Goal: Task Accomplishment & Management: Manage account settings

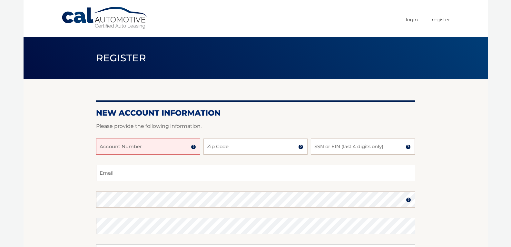
click at [139, 148] on input "Account Number" at bounding box center [148, 146] width 104 height 16
type input "44456001808"
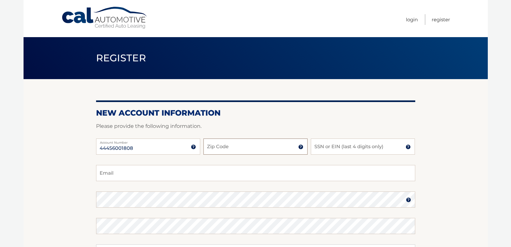
click at [239, 147] on input "Zip Code" at bounding box center [256, 146] width 104 height 16
type input "11961"
click at [366, 145] on input "SSN or EIN (last 4 digits only)" at bounding box center [363, 146] width 104 height 16
type input "3311"
type input "regina.a.grandelli@gmail.com"
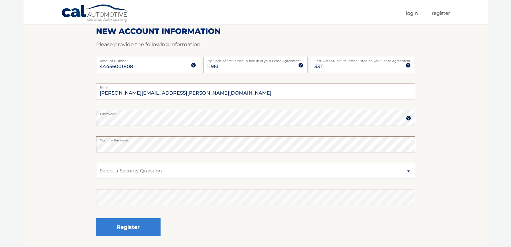
scroll to position [91, 0]
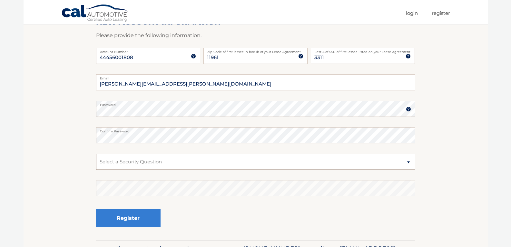
click at [165, 164] on select "Select a Security Question What was the name of your elementary school? What is…" at bounding box center [255, 162] width 319 height 16
select select "3"
click at [96, 154] on select "Select a Security Question What was the name of your elementary school? What is…" at bounding box center [255, 162] width 319 height 16
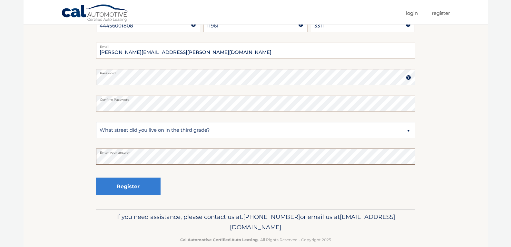
scroll to position [133, 0]
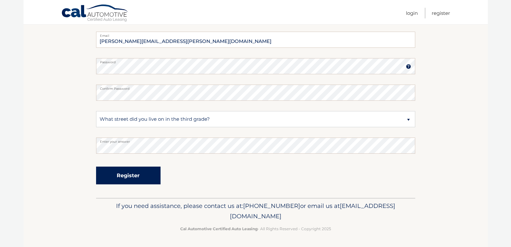
click at [133, 174] on button "Register" at bounding box center [128, 176] width 65 height 18
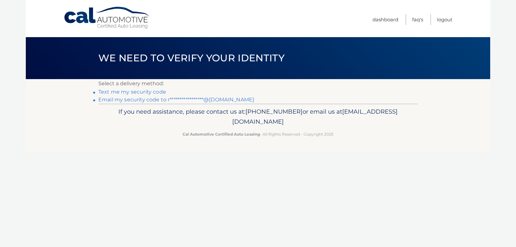
click at [159, 94] on link "Text me my security code" at bounding box center [132, 92] width 68 height 6
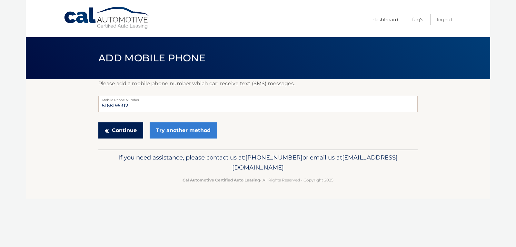
click at [123, 126] on button "Continue" at bounding box center [120, 130] width 45 height 16
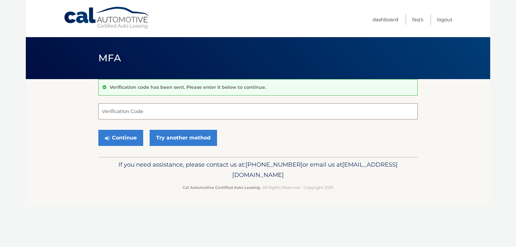
click at [126, 113] on input "Verification Code" at bounding box center [257, 111] width 319 height 16
type input "845590"
click at [117, 140] on button "Continue" at bounding box center [120, 138] width 45 height 16
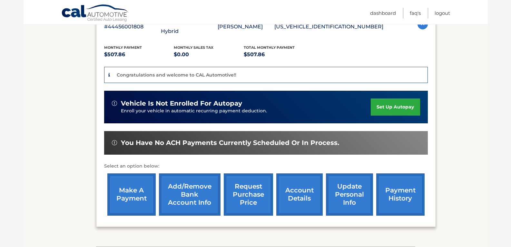
scroll to position [129, 0]
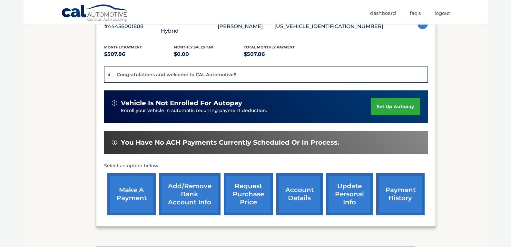
click at [399, 104] on link "set up autopay" at bounding box center [395, 106] width 49 height 17
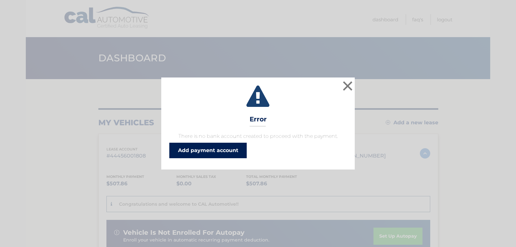
click at [212, 151] on link "Add payment account" at bounding box center [207, 150] width 77 height 15
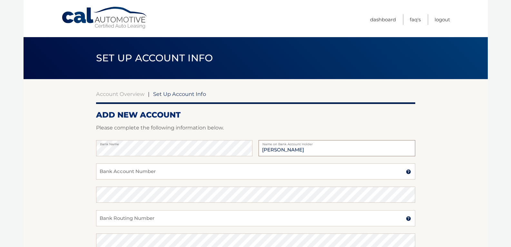
type input "[PERSON_NAME]"
click at [138, 170] on input "Bank Account Number" at bounding box center [255, 171] width 319 height 16
type input "727065091"
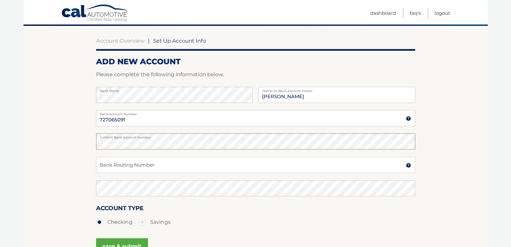
scroll to position [54, 0]
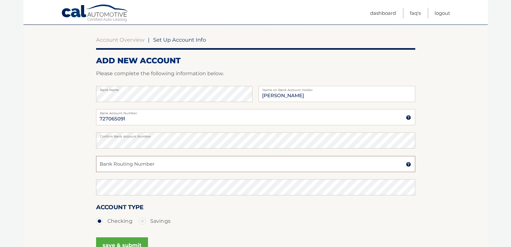
click at [170, 166] on input "Bank Routing Number" at bounding box center [255, 164] width 319 height 16
type input "021000021"
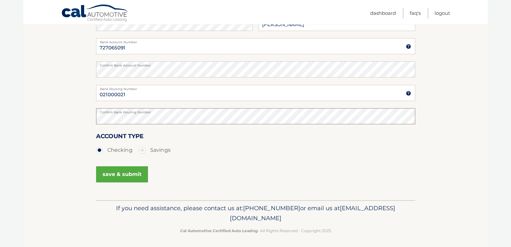
scroll to position [127, 0]
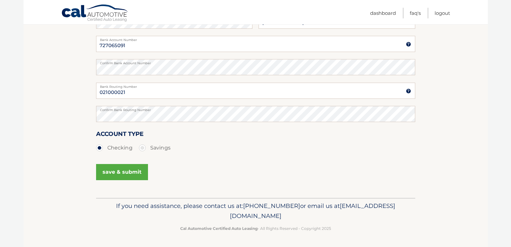
click at [120, 170] on button "save & submit" at bounding box center [122, 172] width 52 height 16
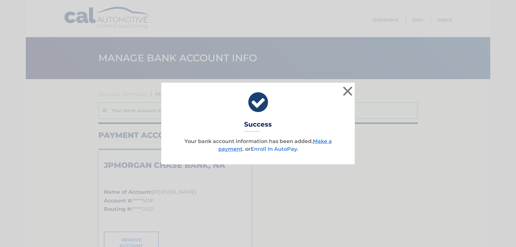
click at [260, 150] on link "Enroll In AutoPay" at bounding box center [274, 149] width 46 height 6
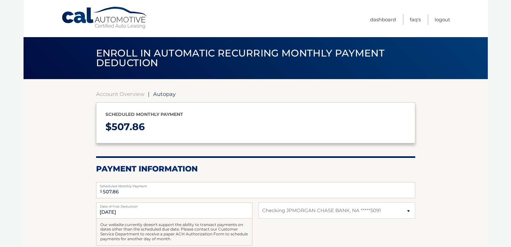
select select "MjQzMDNkZDgtYzk1Ny00NjA1LWE1YjUtNjQwM2I5OWY3OTkz"
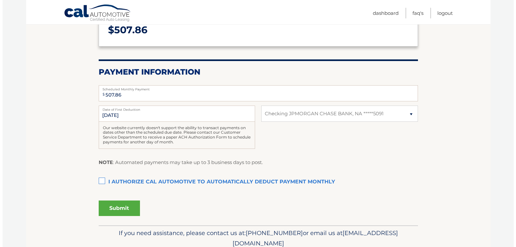
scroll to position [101, 0]
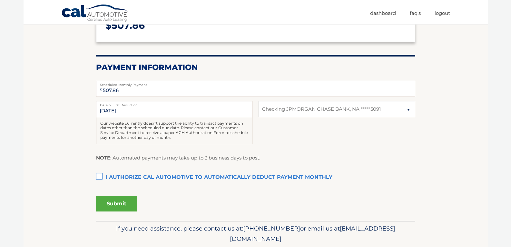
click at [98, 176] on label "I authorize cal automotive to automatically deduct payment monthly This checkbo…" at bounding box center [255, 177] width 319 height 13
click at [0, 0] on input "I authorize cal automotive to automatically deduct payment monthly This checkbo…" at bounding box center [0, 0] width 0 height 0
click at [114, 204] on button "Submit" at bounding box center [116, 203] width 41 height 15
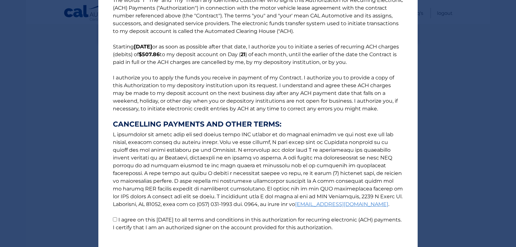
scroll to position [58, 0]
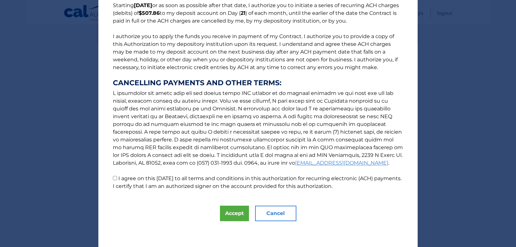
click at [113, 177] on input "I agree on this 09/05/2025 to all terms and conditions in this authorization fo…" at bounding box center [115, 178] width 4 height 4
checkbox input "true"
click at [232, 215] on button "Accept" at bounding box center [234, 213] width 29 height 15
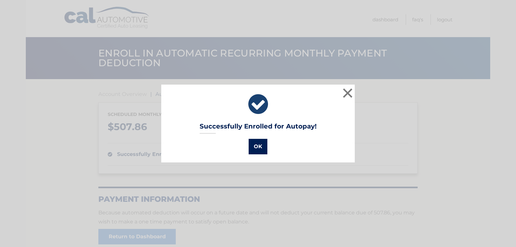
click at [256, 149] on button "OK" at bounding box center [258, 146] width 19 height 15
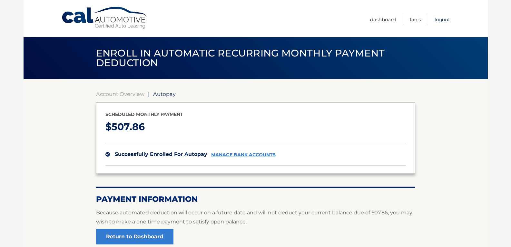
click at [447, 19] on link "Logout" at bounding box center [442, 19] width 15 height 11
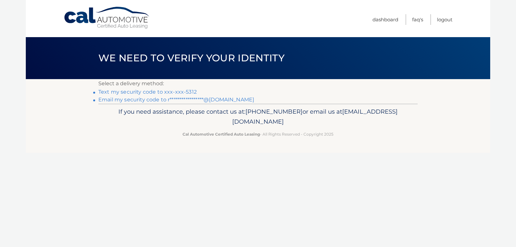
click at [115, 92] on link "Text my security code to xxx-xxx-5312" at bounding box center [147, 92] width 98 height 6
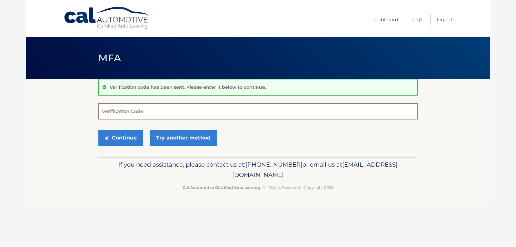
click at [113, 110] on input "Verification Code" at bounding box center [257, 111] width 319 height 16
type input "172553"
click at [122, 137] on button "Continue" at bounding box center [120, 138] width 45 height 16
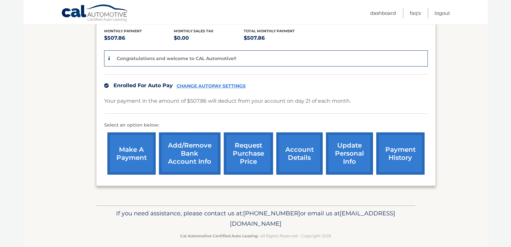
scroll to position [146, 0]
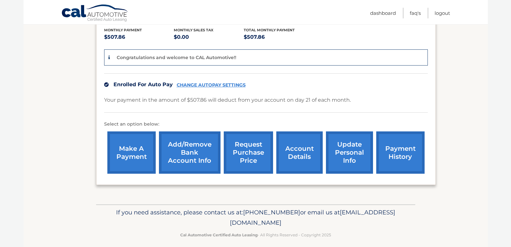
click at [218, 86] on link "CHANGE AUTOPAY SETTINGS" at bounding box center [211, 84] width 69 height 5
click at [298, 149] on link "account details" at bounding box center [300, 152] width 46 height 42
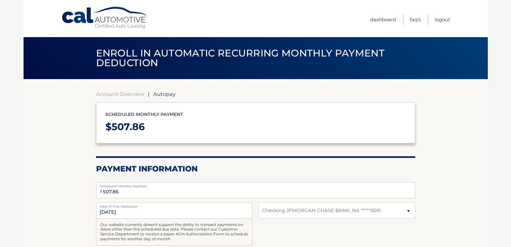
select select "MjQzMDNkZDgtYzk1Ny00NjA1LWE1YjUtNjQwM2I5OWY3OTkz"
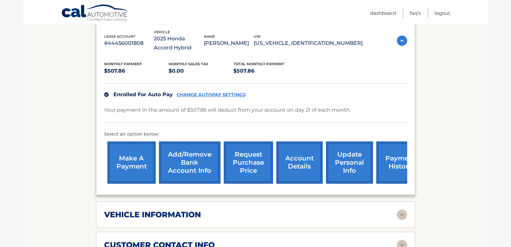
scroll to position [122, 0]
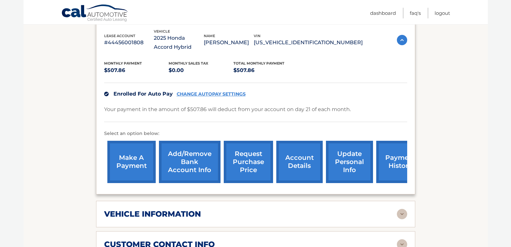
click at [391, 166] on link "payment history" at bounding box center [401, 162] width 48 height 42
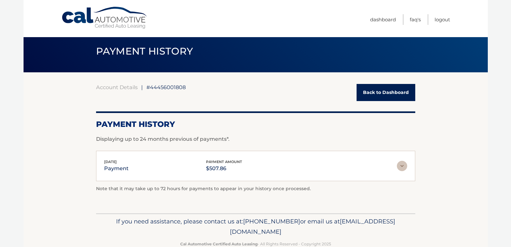
scroll to position [22, 0]
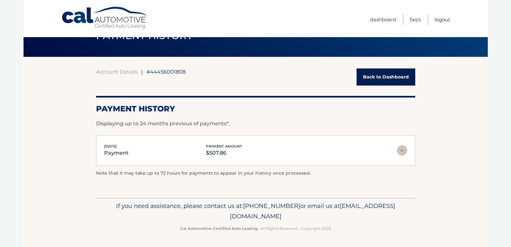
click at [443, 21] on link "Logout" at bounding box center [442, 19] width 15 height 11
